Goal: Participate in discussion: Engage in conversation with other users on a specific topic

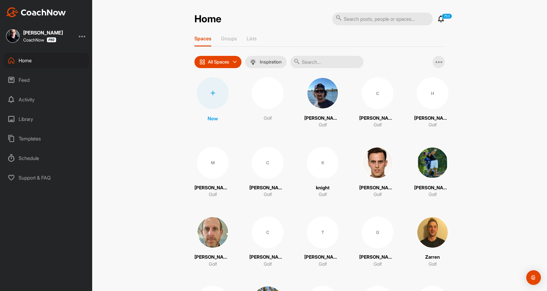
click at [40, 80] on div "Feed" at bounding box center [46, 79] width 86 height 15
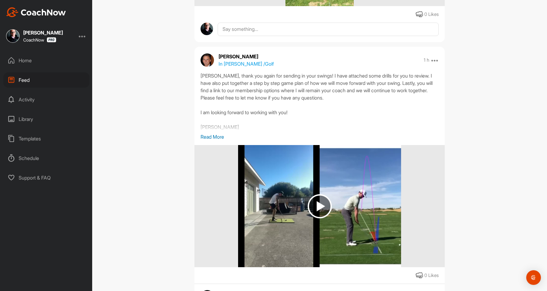
scroll to position [218, 0]
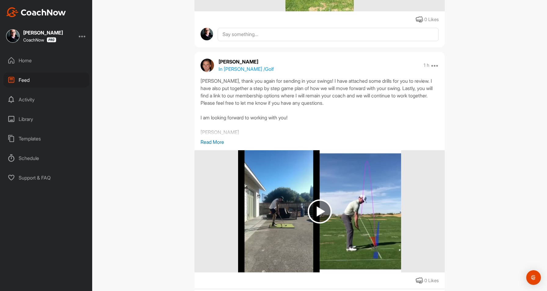
click at [228, 67] on p "In [PERSON_NAME] / Golf" at bounding box center [246, 68] width 55 height 7
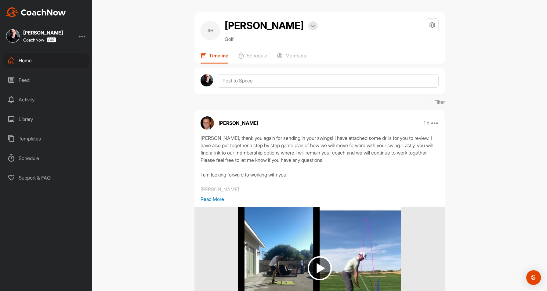
click at [207, 200] on p "Read More" at bounding box center [320, 198] width 238 height 7
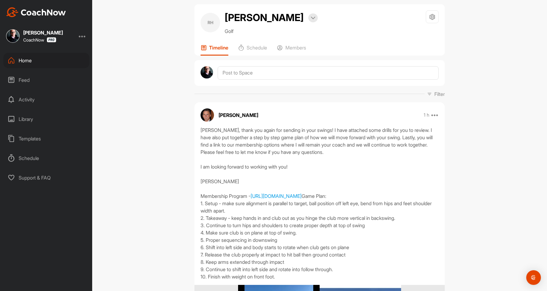
scroll to position [8, 0]
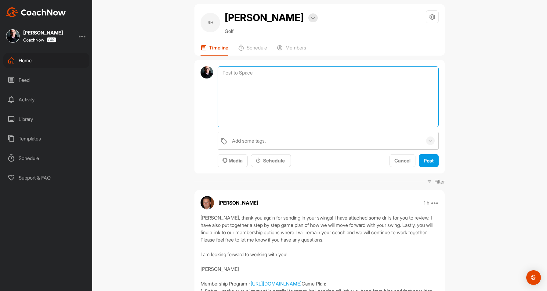
click at [264, 74] on textarea at bounding box center [328, 96] width 221 height 61
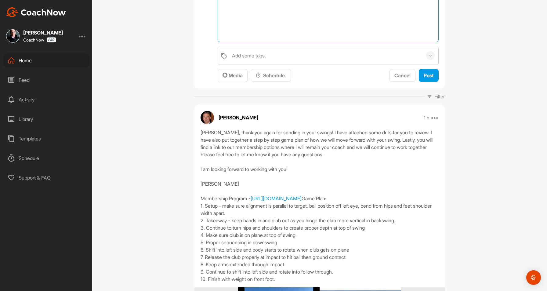
scroll to position [113, 0]
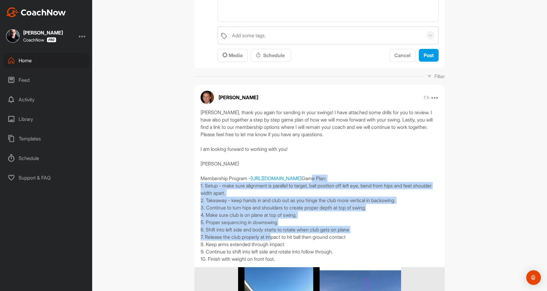
drag, startPoint x: 202, startPoint y: 196, endPoint x: 273, endPoint y: 256, distance: 93.6
click at [273, 256] on div "[PERSON_NAME], thank you again for sending in your swings! I have attached some…" at bounding box center [320, 186] width 238 height 154
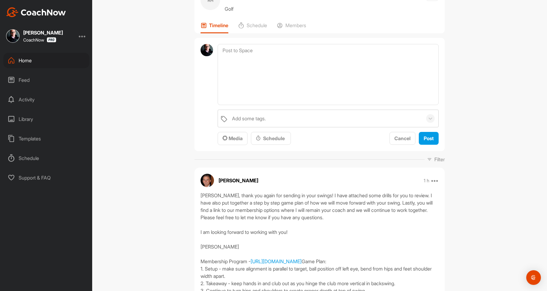
scroll to position [30, 0]
click at [351, 77] on textarea at bounding box center [328, 74] width 221 height 61
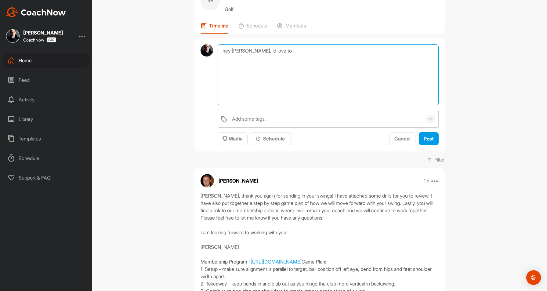
type textarea "hey [PERSON_NAME], id love to"
click at [282, 65] on textarea "hey [PERSON_NAME], id love to" at bounding box center [328, 74] width 221 height 61
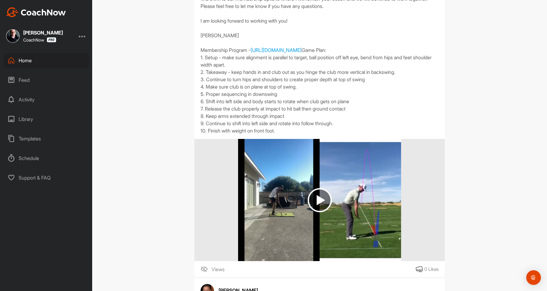
scroll to position [245, 0]
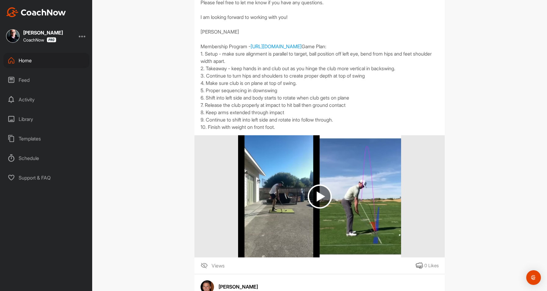
click at [302, 191] on img at bounding box center [319, 196] width 163 height 122
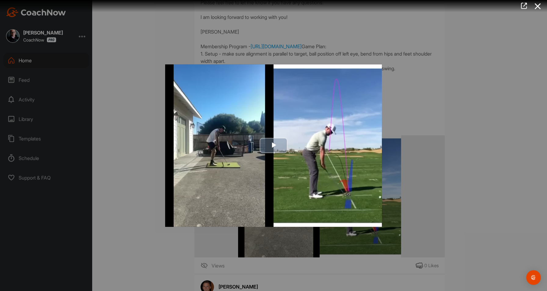
click at [293, 149] on img "Video Player" at bounding box center [273, 145] width 217 height 162
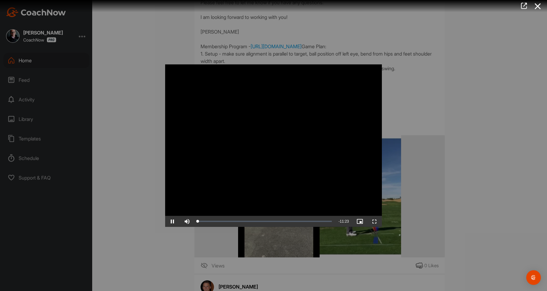
click at [305, 146] on video "Video Player" at bounding box center [273, 145] width 217 height 162
click at [448, 113] on div at bounding box center [273, 145] width 547 height 291
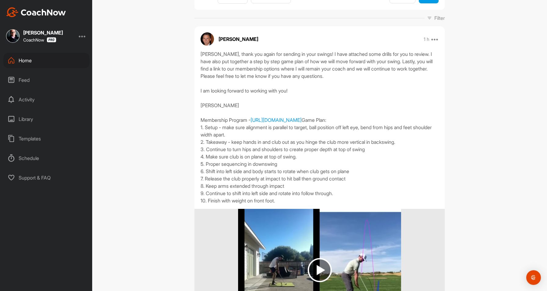
scroll to position [171, 0]
